Goal: Information Seeking & Learning: Get advice/opinions

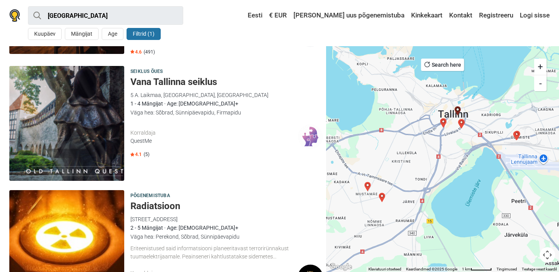
scroll to position [1252, 0]
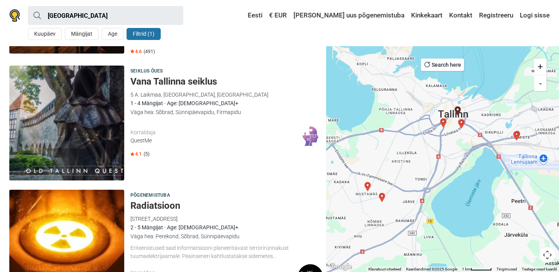
click at [190, 76] on h5 "Vana Tallinna seiklus" at bounding box center [227, 81] width 193 height 11
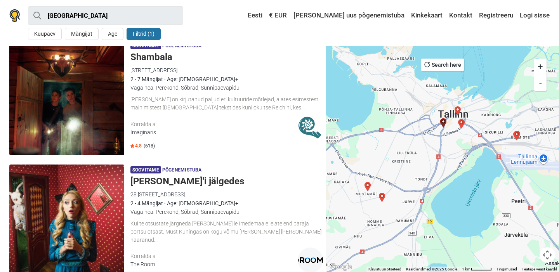
scroll to position [523, 0]
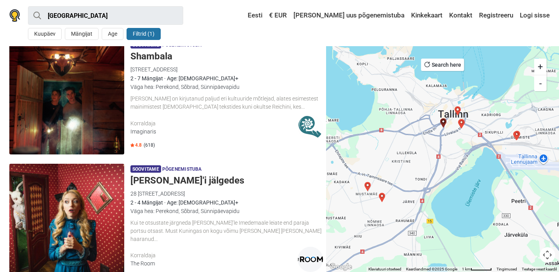
click at [174, 178] on h5 "[PERSON_NAME]'i jälgedes" at bounding box center [227, 180] width 193 height 11
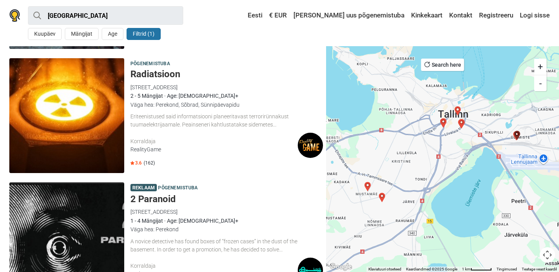
scroll to position [1676, 0]
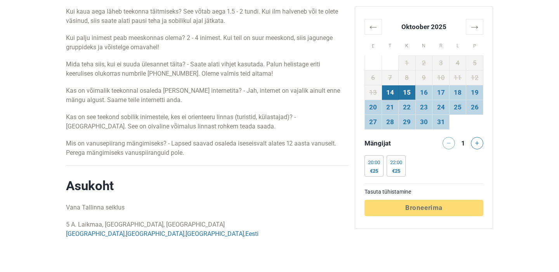
scroll to position [1346, 0]
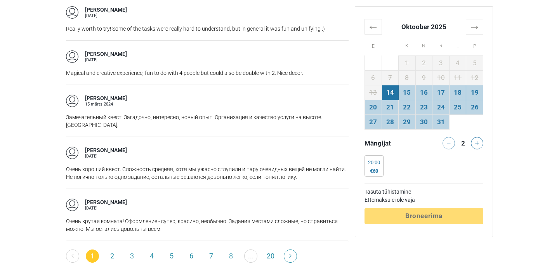
scroll to position [1200, 0]
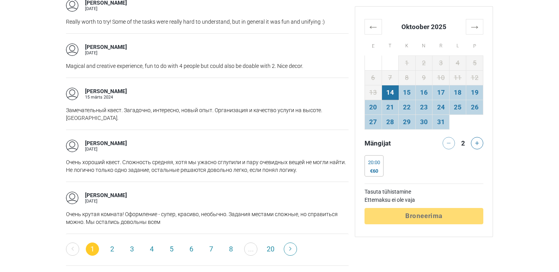
click at [114, 243] on link "2" at bounding box center [112, 249] width 13 height 13
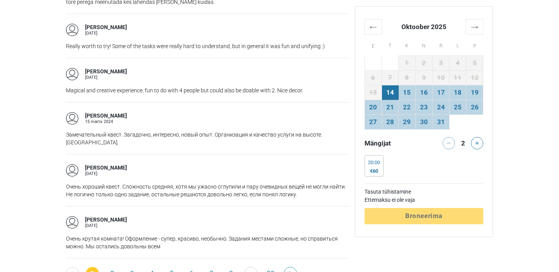
scroll to position [1239, 0]
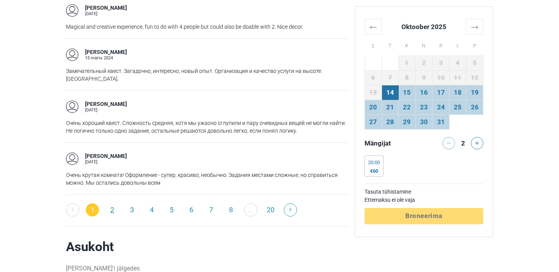
click at [111, 204] on link "2" at bounding box center [112, 210] width 13 height 13
